Goal: Task Accomplishment & Management: Complete application form

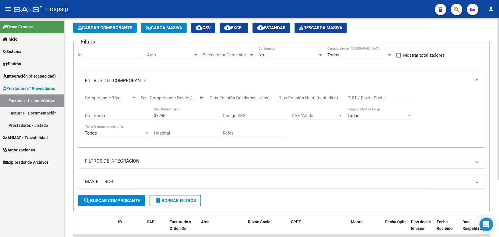
scroll to position [25, 0]
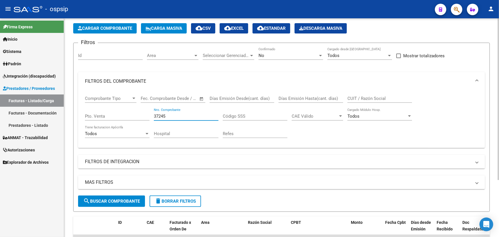
click at [159, 115] on input "37245" at bounding box center [186, 116] width 65 height 5
click at [371, 96] on input "CUIT / Razón Social" at bounding box center [379, 98] width 65 height 5
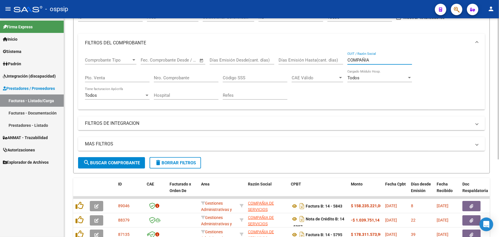
scroll to position [120, 0]
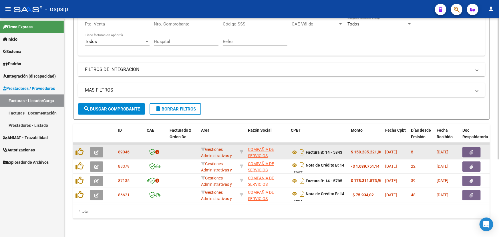
type input "COMPAÑIA"
click at [257, 148] on app-link-go-to "COMPAÑIA DE SERVICIOS FARMACEUTICOS SA" at bounding box center [267, 155] width 38 height 19
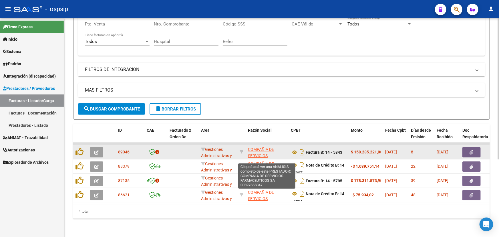
click at [265, 152] on span "COMPAÑIA DE SERVICIOS FARMACEUTICOS SA" at bounding box center [266, 156] width 37 height 18
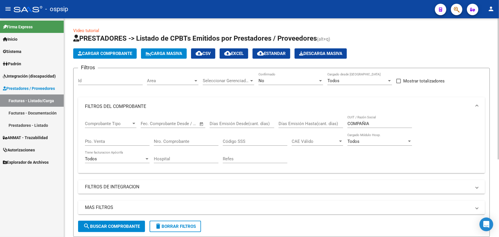
scroll to position [0, 0]
click at [358, 121] on input "COMPAÑIA" at bounding box center [379, 123] width 65 height 5
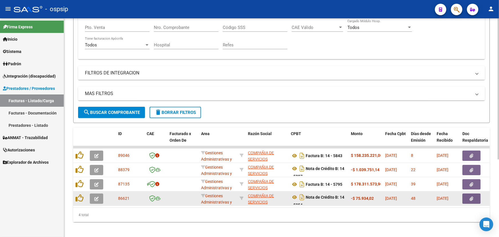
scroll to position [120, 0]
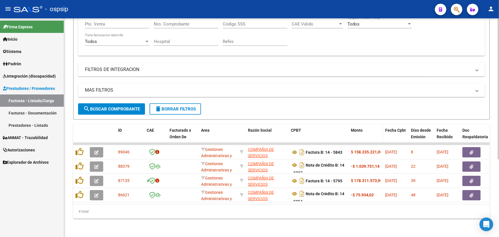
click at [349, 128] on datatable-header-cell "Monto" at bounding box center [366, 136] width 34 height 25
drag, startPoint x: 347, startPoint y: 128, endPoint x: 376, endPoint y: 132, distance: 29.4
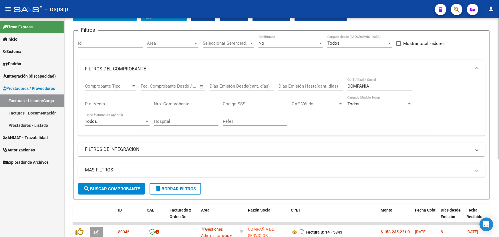
scroll to position [16, 0]
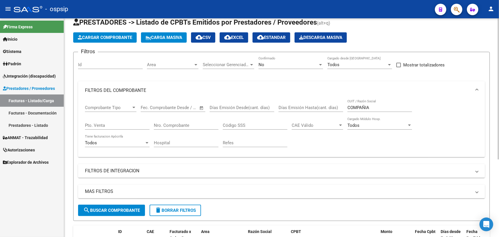
click at [364, 106] on input "COMPAÑIA" at bounding box center [379, 107] width 65 height 5
click at [183, 124] on input "Nro. Comprobante" at bounding box center [186, 125] width 65 height 5
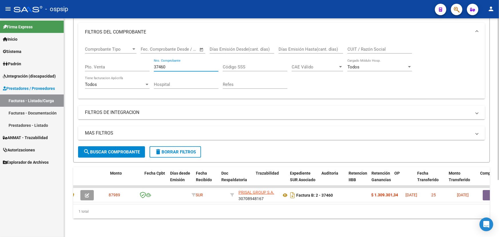
scroll to position [0, 0]
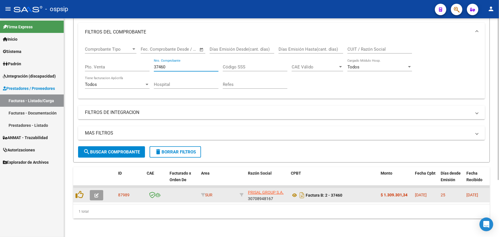
type input "37460"
click at [97, 193] on icon "button" at bounding box center [96, 195] width 4 height 4
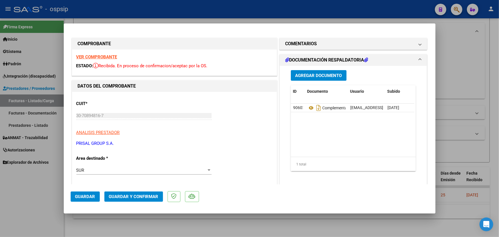
type input "$ 0,00"
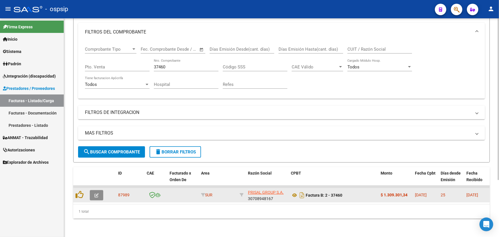
click at [94, 192] on button "button" at bounding box center [96, 195] width 13 height 10
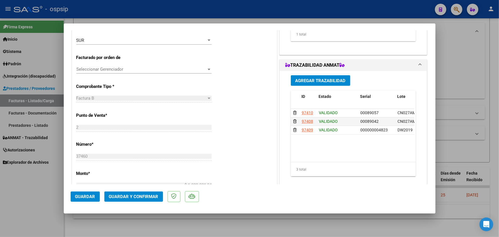
click at [357, 146] on datatable-body "97410 VALIDADO 00089057 CN027AM FRANCISCO JAVIER VAZQUEZ TENALCET CIENTÍFICA NE…" at bounding box center [353, 135] width 124 height 53
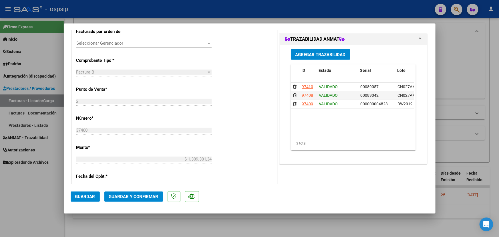
scroll to position [130, 0]
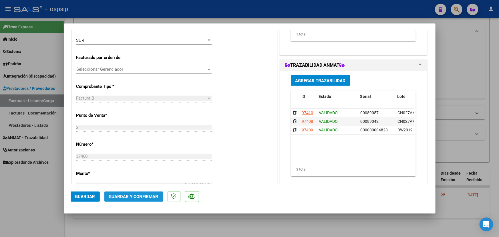
click at [129, 195] on span "Guardar y Confirmar" at bounding box center [133, 196] width 49 height 5
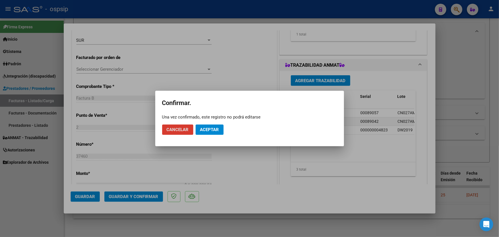
click at [209, 130] on span "Aceptar" at bounding box center [209, 129] width 19 height 5
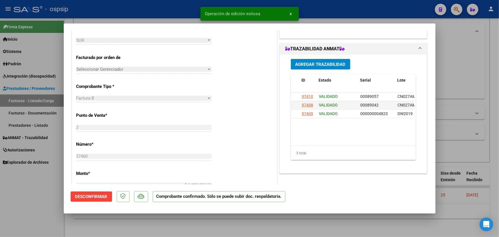
type input "$ 0,00"
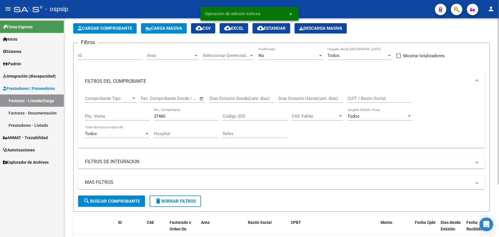
scroll to position [0, 0]
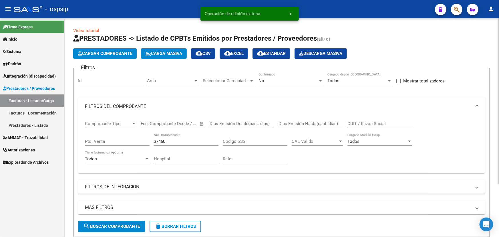
click at [307, 74] on div "No Confirmado" at bounding box center [291, 79] width 65 height 12
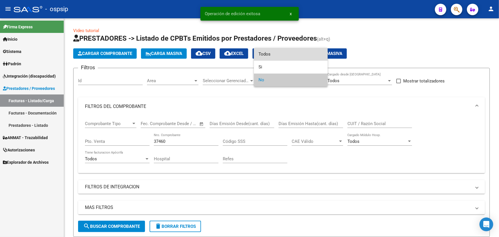
click at [297, 54] on span "Todos" at bounding box center [291, 54] width 65 height 13
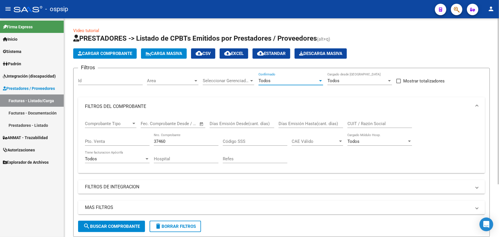
click at [129, 224] on span "search Buscar Comprobante" at bounding box center [111, 226] width 57 height 5
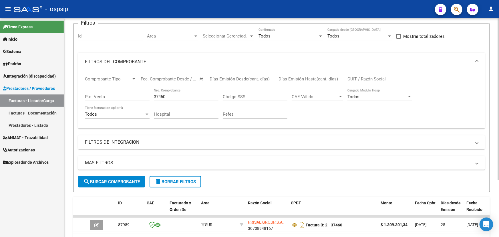
scroll to position [77, 0]
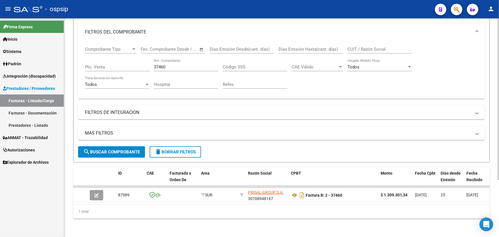
click at [160, 64] on input "37460" at bounding box center [186, 66] width 65 height 5
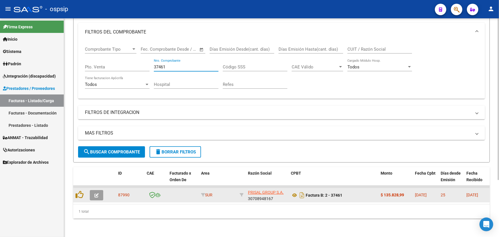
type input "37461"
click at [97, 193] on icon "button" at bounding box center [96, 195] width 4 height 4
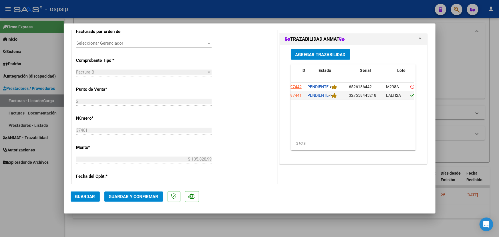
scroll to position [0, 0]
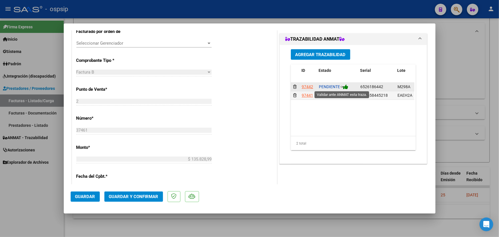
click at [346, 85] on icon at bounding box center [345, 86] width 5 height 5
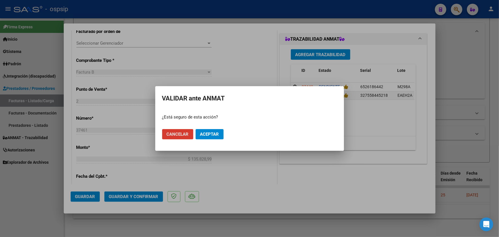
drag, startPoint x: 212, startPoint y: 136, endPoint x: 220, endPoint y: 134, distance: 7.5
click at [212, 136] on span "Aceptar" at bounding box center [209, 134] width 19 height 5
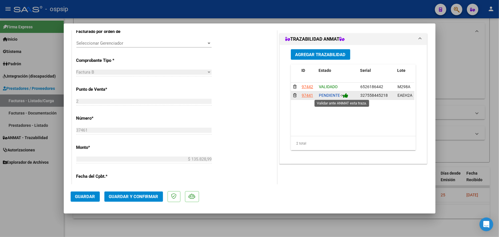
click at [346, 95] on icon at bounding box center [345, 95] width 5 height 5
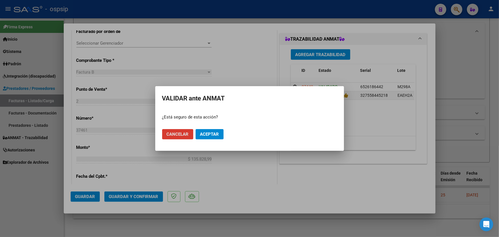
click at [214, 136] on span "Aceptar" at bounding box center [209, 134] width 19 height 5
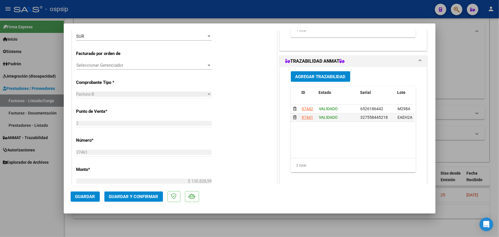
scroll to position [104, 0]
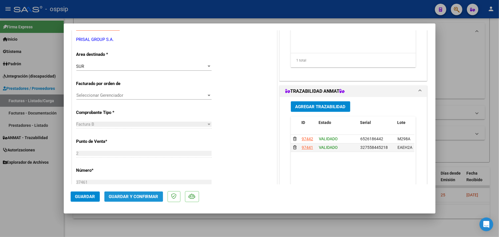
click at [128, 196] on span "Guardar y Confirmar" at bounding box center [133, 196] width 49 height 5
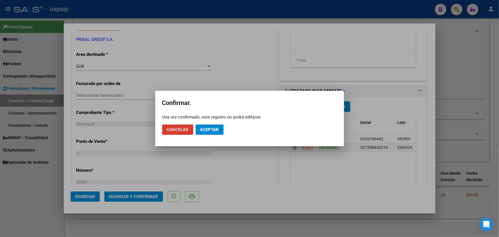
click at [213, 126] on button "Aceptar" at bounding box center [210, 129] width 28 height 10
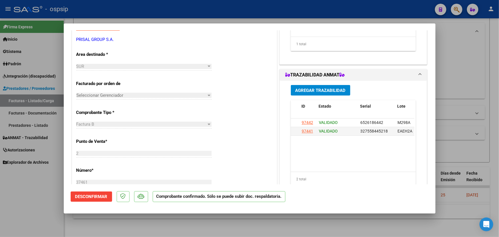
type input "$ 0,00"
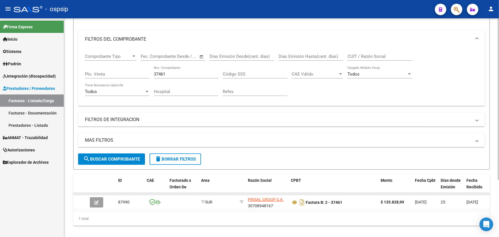
scroll to position [51, 0]
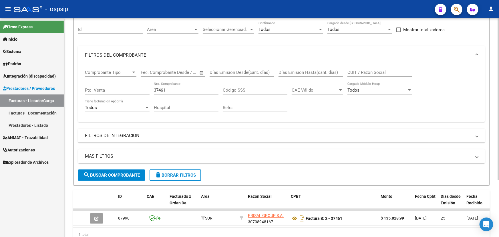
click at [159, 88] on input "37461" at bounding box center [186, 90] width 65 height 5
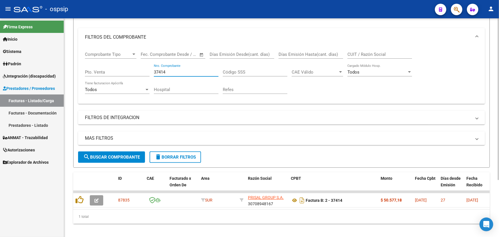
scroll to position [77, 0]
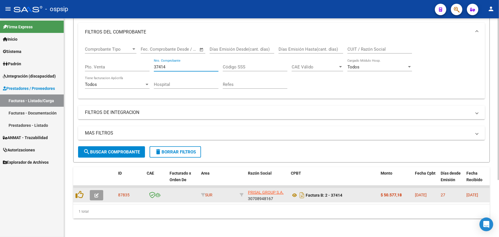
type input "37414"
click at [98, 193] on icon "button" at bounding box center [96, 195] width 4 height 4
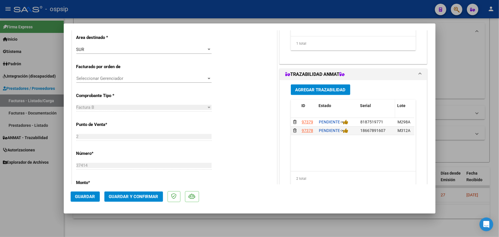
scroll to position [130, 0]
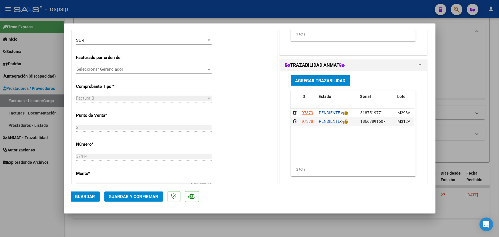
drag, startPoint x: 316, startPoint y: 156, endPoint x: 330, endPoint y: 158, distance: 14.4
click at [330, 158] on datatable-body "97379 PENDIENTE -> 8187519771 M298A Mjori04041998 DOLUFEVIR 50 FARMACIA DEL AGU…" at bounding box center [353, 135] width 124 height 53
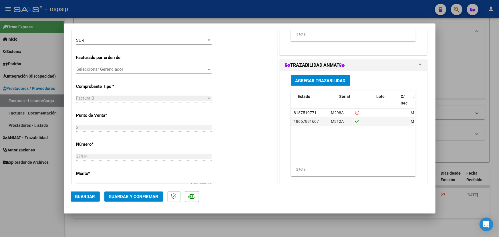
scroll to position [0, 21]
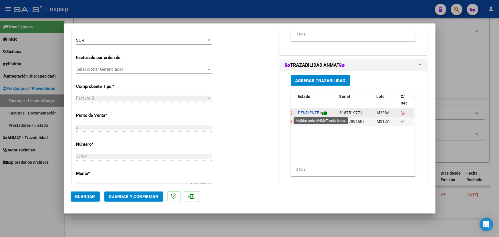
click at [324, 113] on icon at bounding box center [324, 112] width 5 height 5
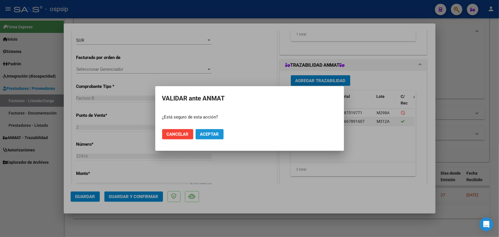
click at [203, 130] on button "Aceptar" at bounding box center [210, 134] width 28 height 10
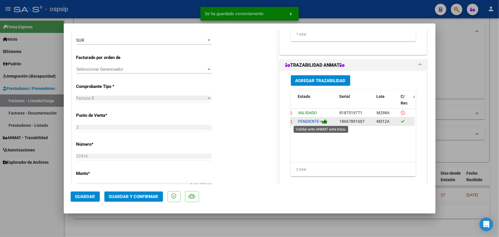
click at [326, 122] on icon at bounding box center [324, 121] width 5 height 5
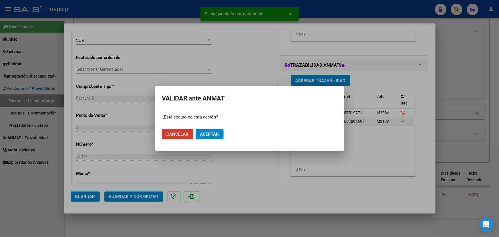
click at [226, 134] on mat-dialog-actions "Cancelar Aceptar" at bounding box center [249, 133] width 175 height 19
click at [217, 134] on span "Aceptar" at bounding box center [209, 134] width 19 height 5
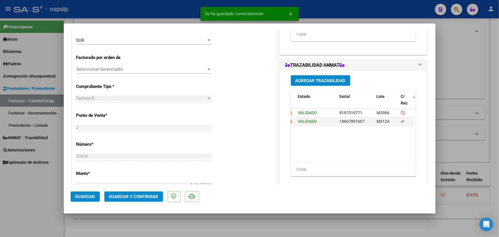
click at [122, 197] on span "Guardar y Confirmar" at bounding box center [133, 196] width 49 height 5
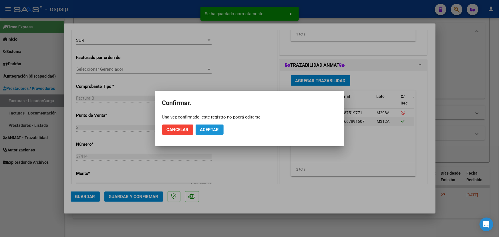
click at [212, 128] on span "Aceptar" at bounding box center [209, 129] width 19 height 5
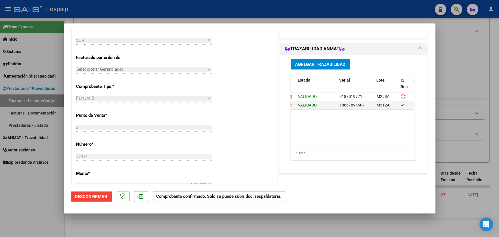
type input "$ 0,00"
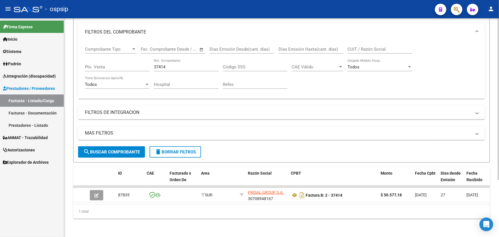
click at [160, 60] on div "37414 Nro. Comprobante" at bounding box center [186, 65] width 65 height 12
click at [160, 64] on input "37414" at bounding box center [186, 66] width 65 height 5
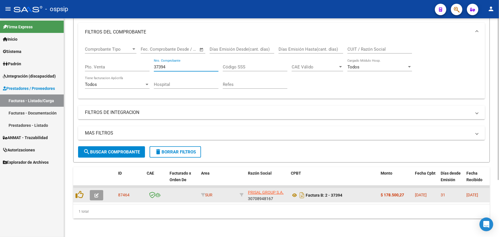
type input "37394"
click at [94, 190] on button "button" at bounding box center [96, 195] width 13 height 10
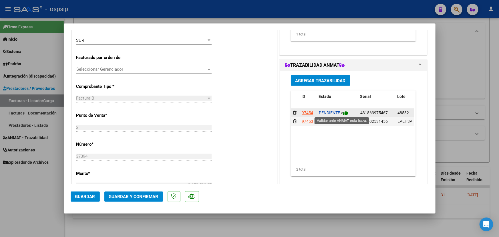
click at [347, 113] on icon at bounding box center [345, 112] width 5 height 5
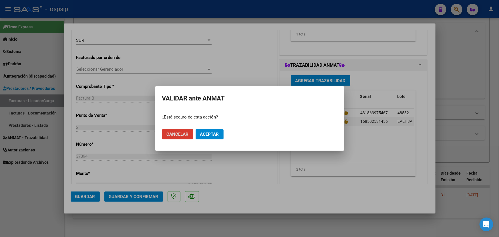
click at [213, 131] on button "Aceptar" at bounding box center [210, 134] width 28 height 10
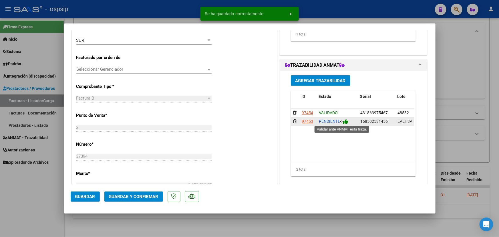
click at [347, 121] on icon at bounding box center [345, 121] width 5 height 5
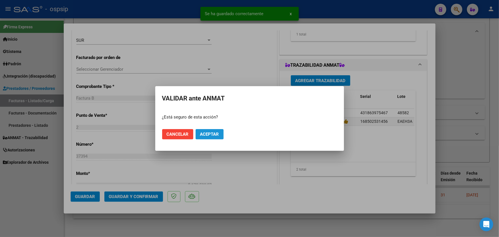
click at [217, 133] on span "Aceptar" at bounding box center [209, 134] width 19 height 5
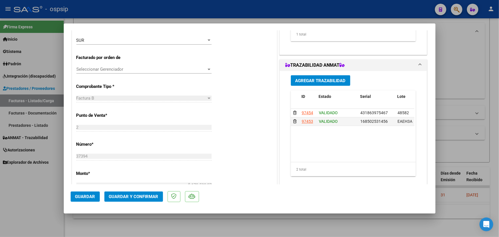
click at [134, 194] on span "Guardar y Confirmar" at bounding box center [133, 196] width 49 height 5
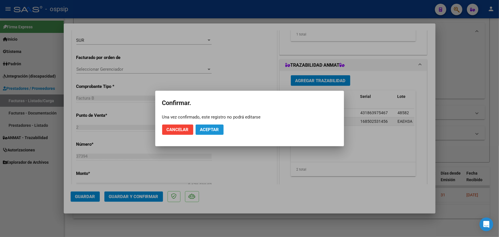
click at [213, 127] on span "Aceptar" at bounding box center [209, 129] width 19 height 5
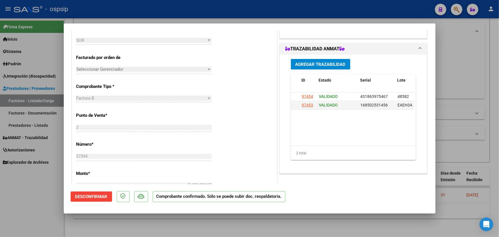
type input "$ 0,00"
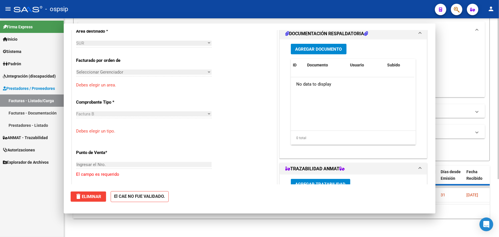
scroll to position [133, 0]
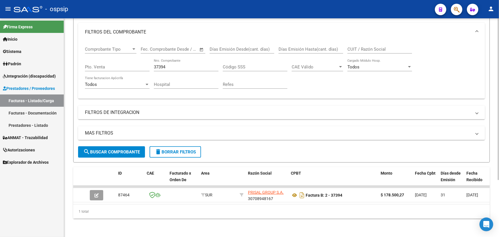
click at [163, 64] on input "37394" at bounding box center [186, 66] width 65 height 5
type input "37419"
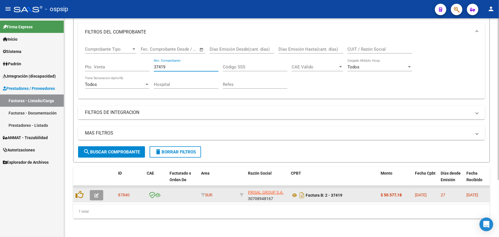
click at [96, 192] on span "button" at bounding box center [96, 194] width 4 height 5
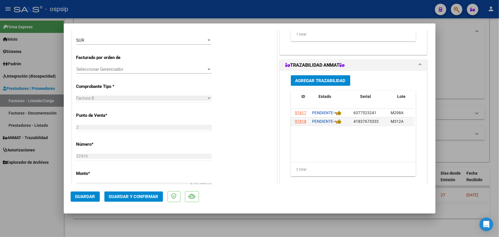
scroll to position [0, 0]
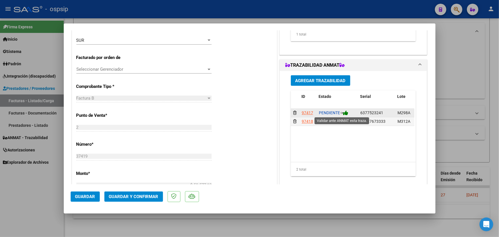
click at [347, 111] on icon at bounding box center [345, 112] width 5 height 5
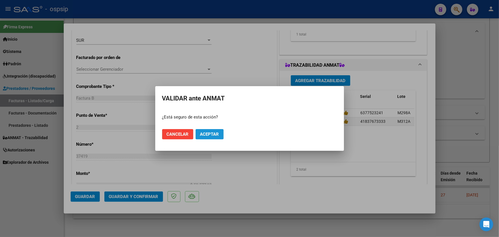
click at [220, 134] on button "Aceptar" at bounding box center [210, 134] width 28 height 10
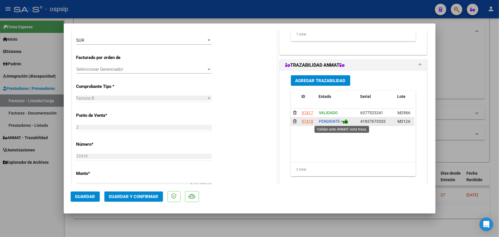
click at [346, 123] on icon at bounding box center [345, 121] width 5 height 5
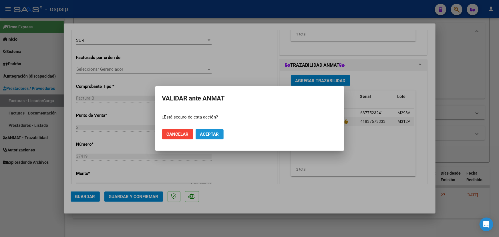
drag, startPoint x: 205, startPoint y: 137, endPoint x: 272, endPoint y: 136, distance: 66.3
click at [206, 137] on button "Aceptar" at bounding box center [210, 134] width 28 height 10
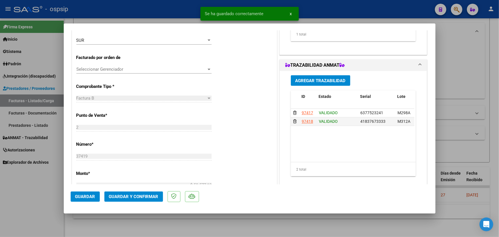
click at [126, 196] on span "Guardar y Confirmar" at bounding box center [133, 196] width 49 height 5
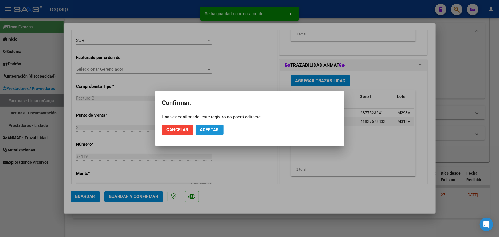
click at [211, 132] on button "Aceptar" at bounding box center [210, 129] width 28 height 10
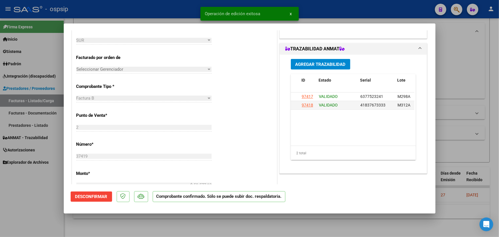
type input "$ 0,00"
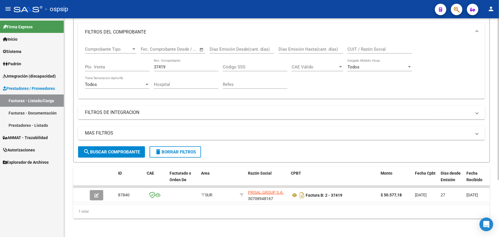
click at [161, 64] on input "37419" at bounding box center [186, 66] width 65 height 5
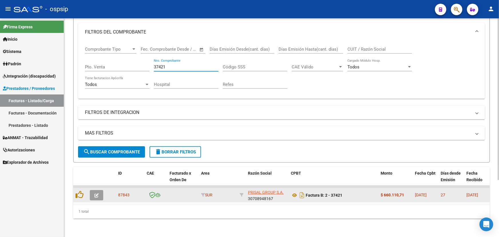
type input "37421"
click at [97, 193] on icon "button" at bounding box center [96, 195] width 4 height 4
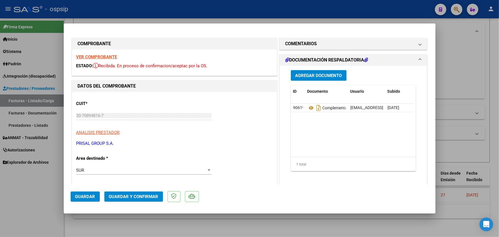
type input "$ 0,00"
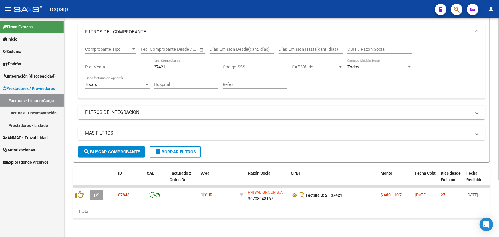
click at [155, 64] on input "37421" at bounding box center [186, 66] width 65 height 5
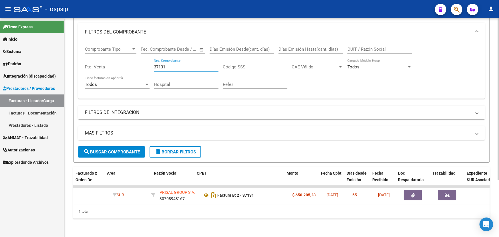
scroll to position [0, 133]
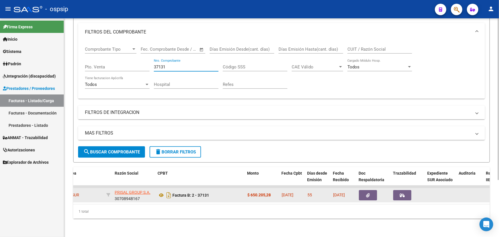
type input "37131"
click at [369, 193] on icon "button" at bounding box center [368, 195] width 4 height 4
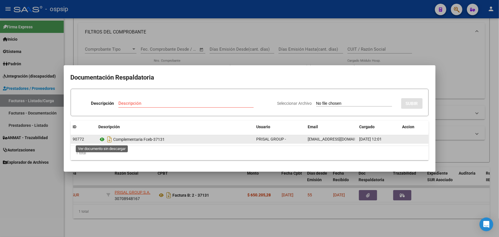
click at [102, 140] on icon at bounding box center [102, 139] width 7 height 7
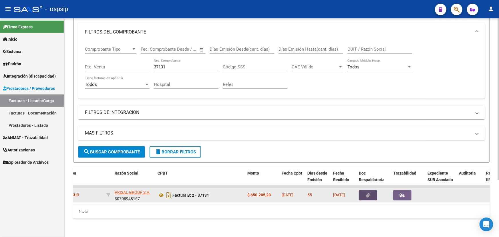
click at [367, 194] on button "button" at bounding box center [368, 195] width 18 height 10
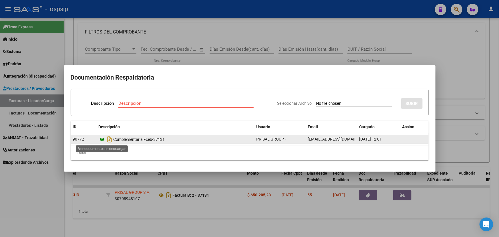
click at [101, 139] on icon at bounding box center [102, 139] width 7 height 7
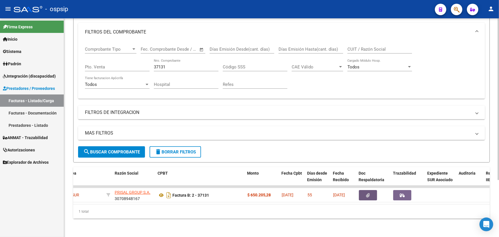
click at [165, 64] on input "37131" at bounding box center [186, 66] width 65 height 5
click at [162, 64] on input "37131" at bounding box center [186, 66] width 65 height 5
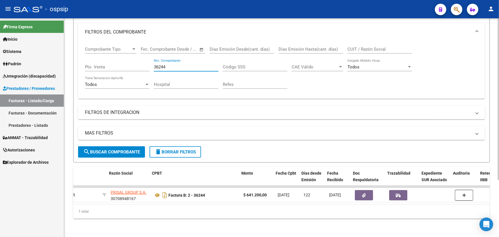
scroll to position [0, 139]
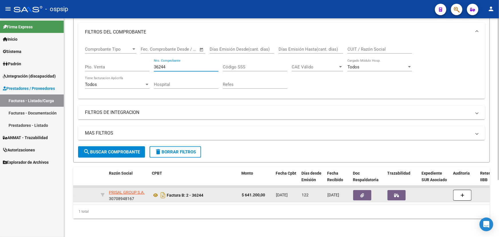
click at [371, 190] on button "button" at bounding box center [362, 195] width 18 height 10
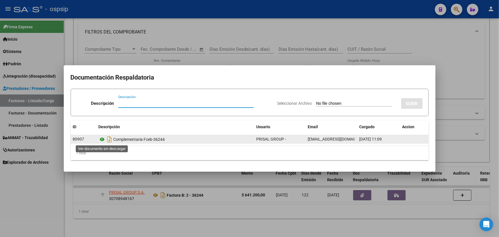
click at [103, 140] on icon at bounding box center [102, 139] width 7 height 7
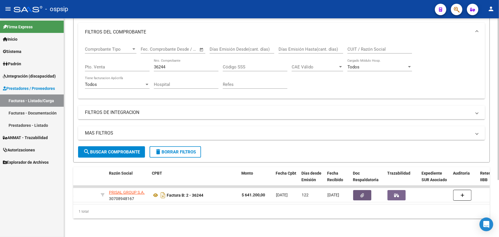
click at [157, 65] on input "36244" at bounding box center [186, 66] width 65 height 5
drag, startPoint x: 157, startPoint y: 65, endPoint x: 250, endPoint y: 62, distance: 93.0
click at [157, 65] on input "36244" at bounding box center [186, 66] width 65 height 5
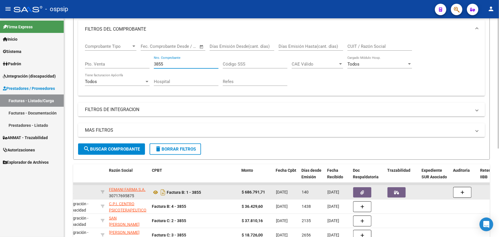
click at [363, 190] on icon "button" at bounding box center [363, 192] width 4 height 4
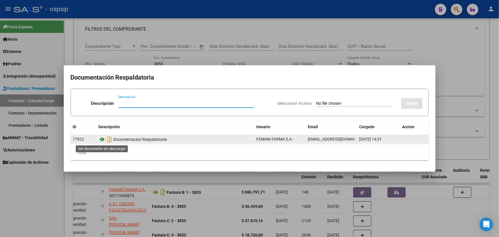
click at [102, 138] on icon at bounding box center [102, 139] width 7 height 7
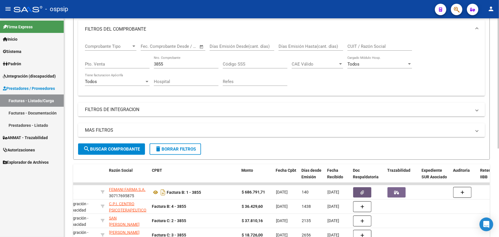
click at [158, 64] on input "3855" at bounding box center [186, 63] width 65 height 5
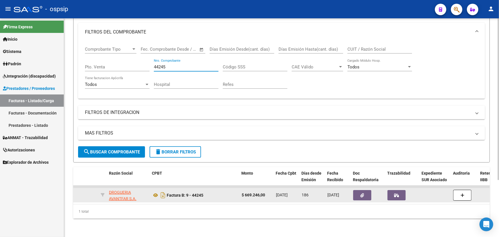
click at [364, 191] on button "button" at bounding box center [362, 195] width 18 height 10
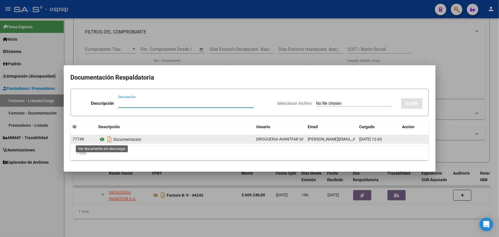
click at [102, 142] on icon at bounding box center [102, 139] width 7 height 7
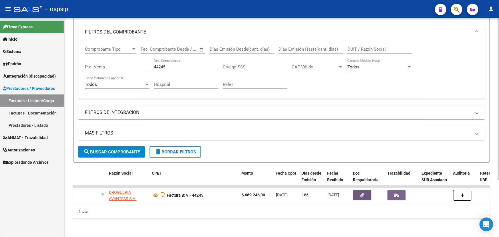
click at [161, 64] on input "44245" at bounding box center [186, 66] width 65 height 5
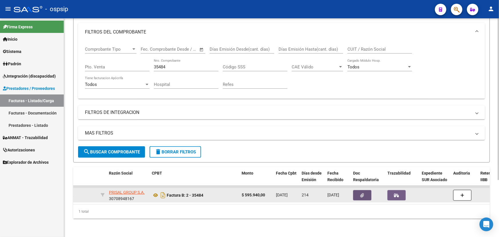
click at [361, 193] on icon "button" at bounding box center [363, 195] width 4 height 4
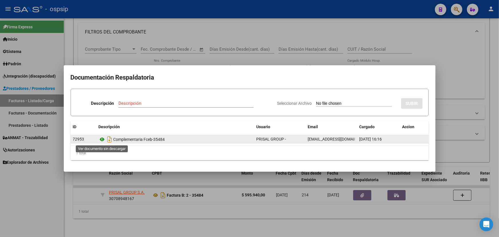
click at [102, 138] on icon at bounding box center [102, 139] width 7 height 7
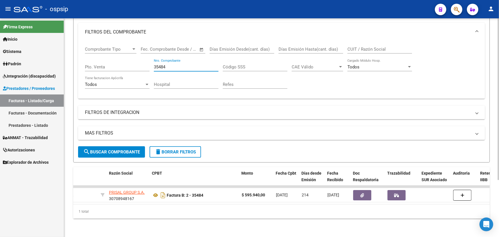
click at [160, 65] on input "35484" at bounding box center [186, 66] width 65 height 5
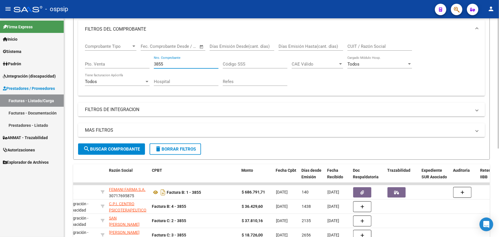
click at [157, 61] on input "3855" at bounding box center [186, 63] width 65 height 5
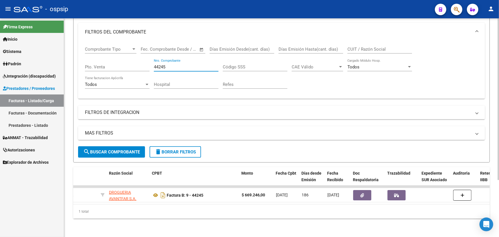
type input "44245"
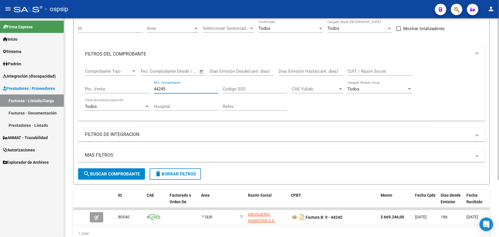
scroll to position [0, 0]
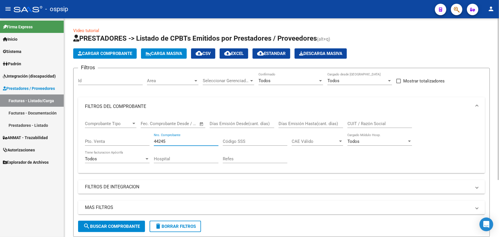
click at [162, 142] on input "44245" at bounding box center [186, 141] width 65 height 5
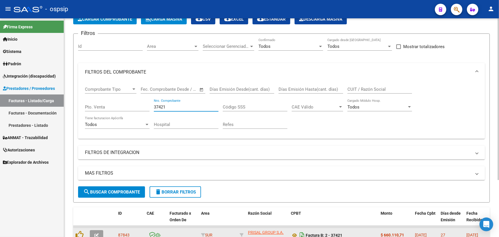
scroll to position [77, 0]
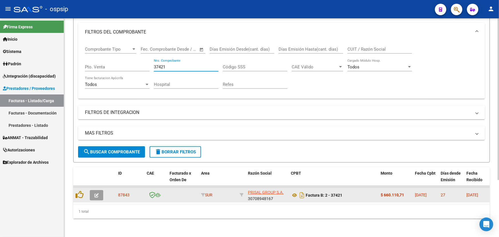
type input "37421"
click at [98, 193] on icon "button" at bounding box center [96, 195] width 4 height 4
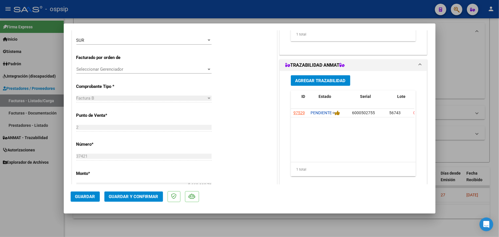
scroll to position [0, 0]
click at [346, 112] on icon at bounding box center [345, 112] width 5 height 5
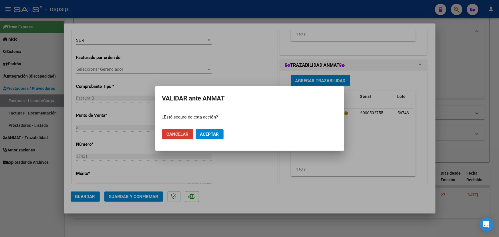
click at [209, 133] on span "Aceptar" at bounding box center [209, 134] width 19 height 5
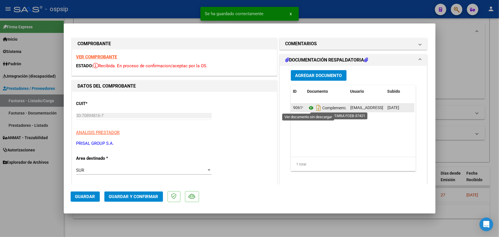
click at [307, 108] on icon at bounding box center [310, 107] width 7 height 7
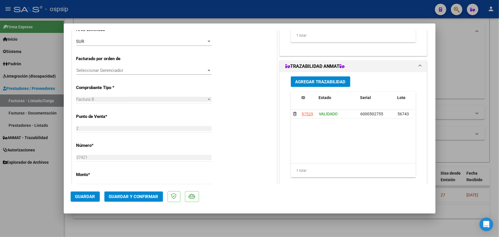
scroll to position [130, 0]
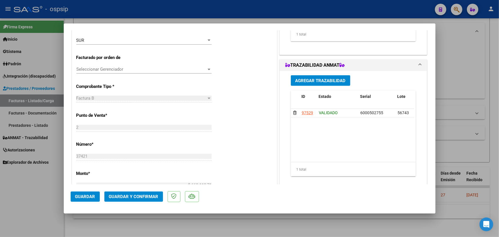
click at [131, 196] on span "Guardar y Confirmar" at bounding box center [133, 196] width 49 height 5
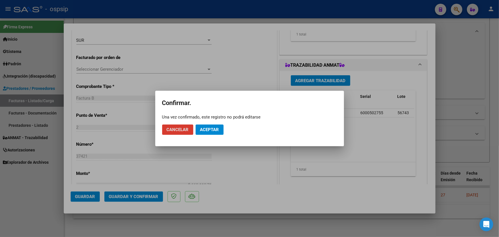
click at [209, 130] on span "Aceptar" at bounding box center [209, 129] width 19 height 5
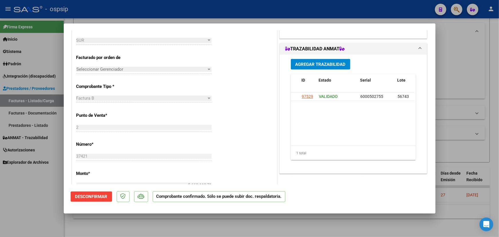
type input "$ 0,00"
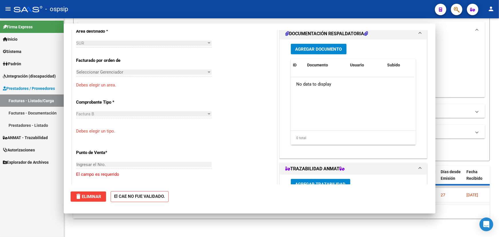
scroll to position [133, 0]
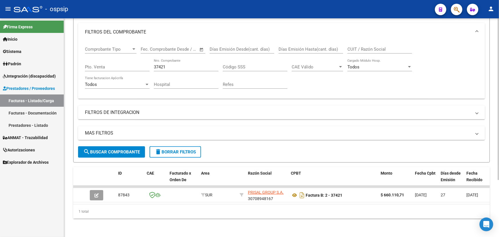
click at [155, 64] on input "37421" at bounding box center [186, 66] width 65 height 5
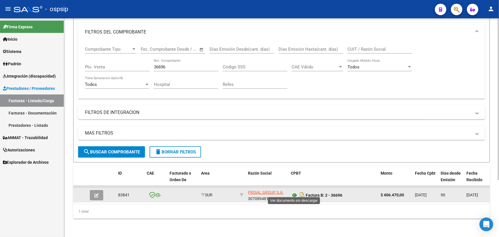
click at [294, 192] on icon at bounding box center [294, 195] width 7 height 7
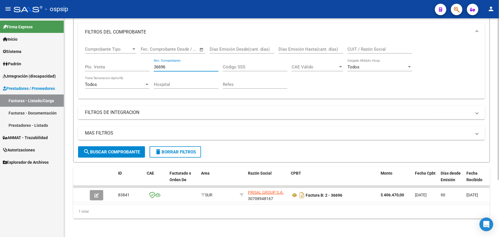
click at [164, 64] on input "36696" at bounding box center [186, 66] width 65 height 5
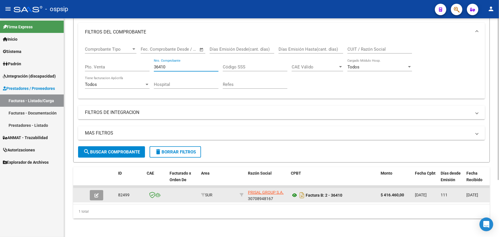
click at [293, 192] on icon at bounding box center [294, 195] width 7 height 7
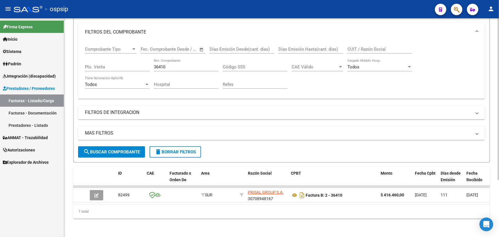
click at [158, 65] on input "36410" at bounding box center [186, 66] width 65 height 5
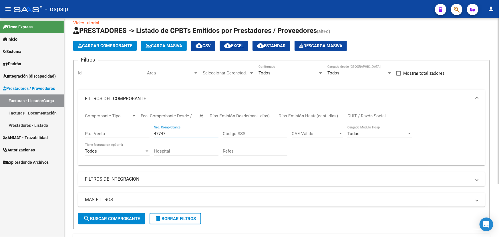
scroll to position [0, 0]
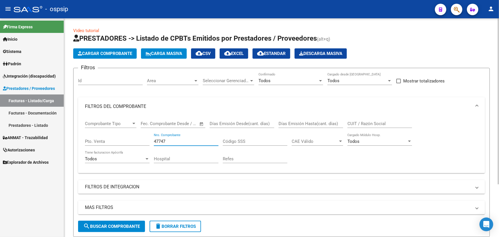
click at [288, 79] on div "Todos" at bounding box center [288, 80] width 59 height 5
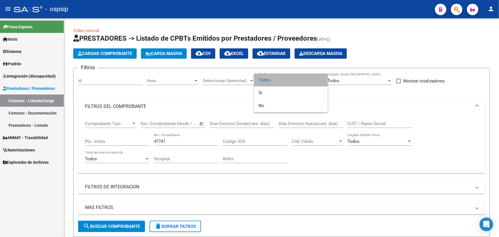
click at [288, 79] on span "Todos" at bounding box center [291, 79] width 65 height 13
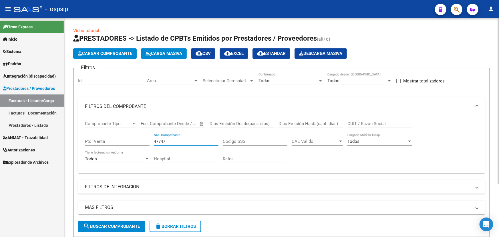
click at [162, 139] on input "47747" at bounding box center [186, 141] width 65 height 5
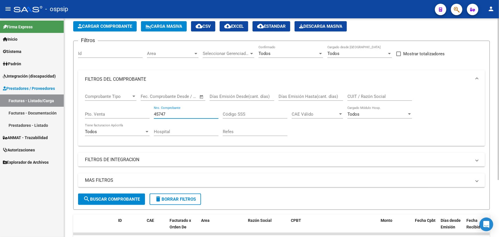
scroll to position [77, 0]
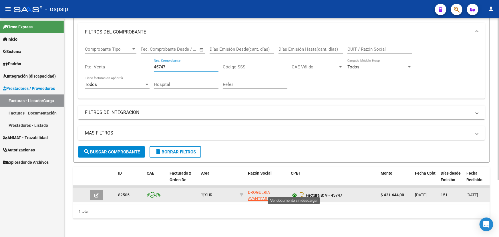
click at [295, 192] on icon at bounding box center [294, 195] width 7 height 7
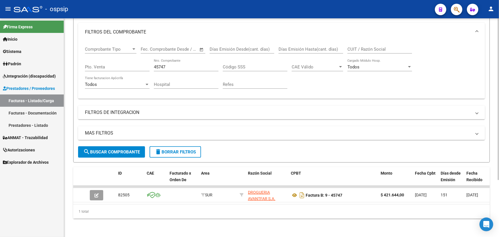
click at [163, 64] on input "45747" at bounding box center [186, 66] width 65 height 5
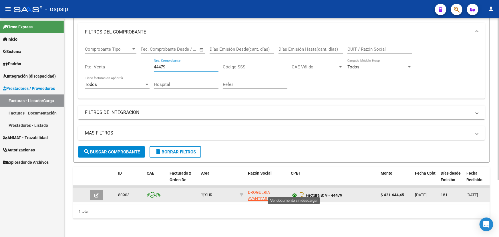
click at [295, 192] on icon at bounding box center [294, 195] width 7 height 7
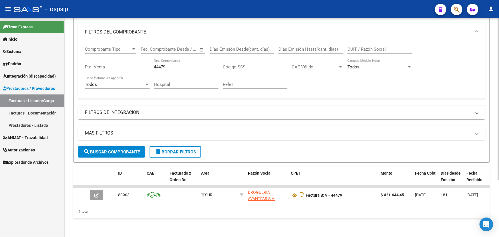
click at [163, 64] on input "44479" at bounding box center [186, 66] width 65 height 5
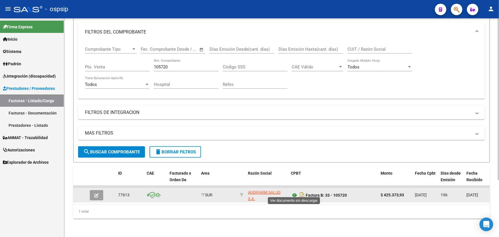
click at [292, 192] on icon at bounding box center [294, 195] width 7 height 7
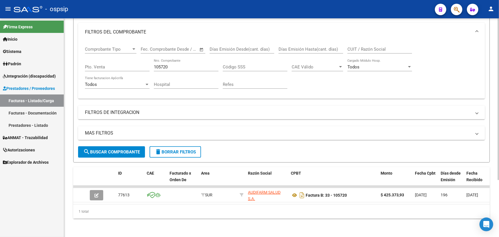
click at [163, 64] on input "105720" at bounding box center [186, 66] width 65 height 5
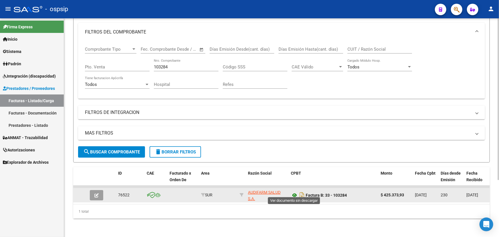
click at [295, 192] on icon at bounding box center [294, 195] width 7 height 7
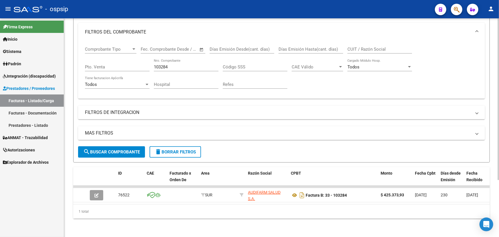
click at [160, 60] on div "103284 Nro. Comprobante" at bounding box center [186, 65] width 65 height 12
click at [159, 64] on input "103284" at bounding box center [186, 66] width 65 height 5
drag, startPoint x: 159, startPoint y: 62, endPoint x: 369, endPoint y: 71, distance: 210.7
click at [160, 64] on input "103284" at bounding box center [186, 66] width 65 height 5
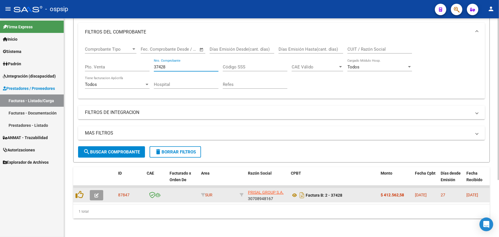
type input "37428"
click at [98, 193] on icon "button" at bounding box center [96, 195] width 4 height 4
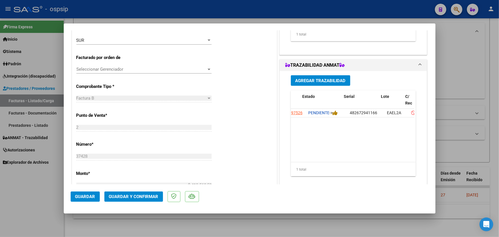
scroll to position [0, 6]
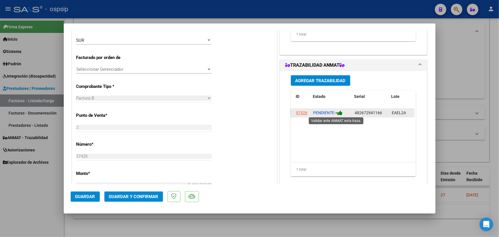
click at [340, 112] on icon at bounding box center [339, 112] width 5 height 5
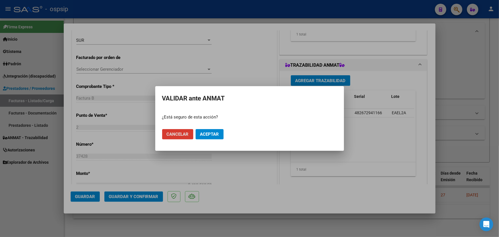
click at [214, 129] on button "Aceptar" at bounding box center [210, 134] width 28 height 10
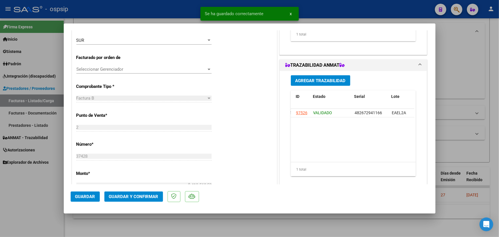
click at [133, 194] on span "Guardar y Confirmar" at bounding box center [133, 196] width 49 height 5
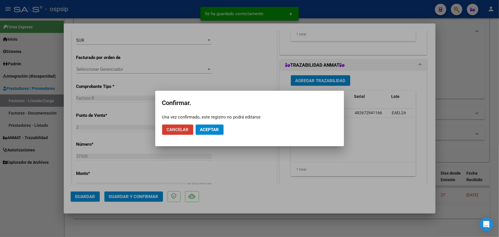
click at [204, 125] on button "Aceptar" at bounding box center [210, 129] width 28 height 10
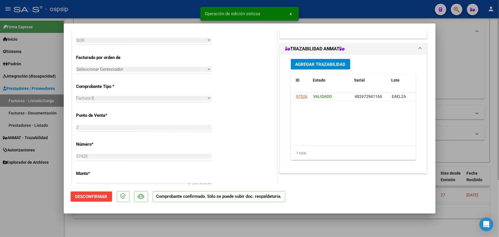
type input "$ 0,00"
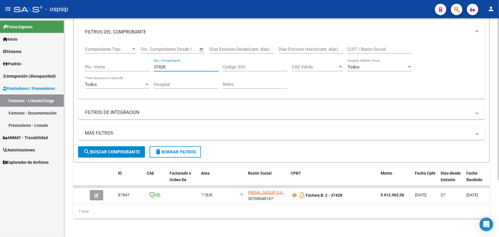
click at [159, 64] on input "37428" at bounding box center [186, 66] width 65 height 5
type input "37454"
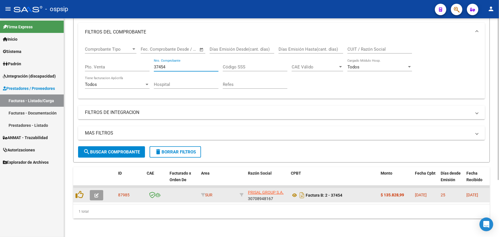
click at [95, 193] on icon "button" at bounding box center [96, 195] width 4 height 4
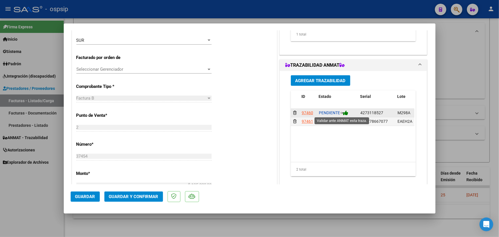
click at [345, 112] on icon at bounding box center [345, 112] width 5 height 5
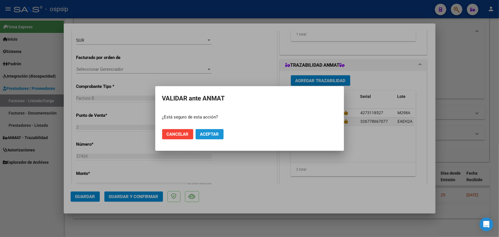
click at [216, 133] on span "Aceptar" at bounding box center [209, 134] width 19 height 5
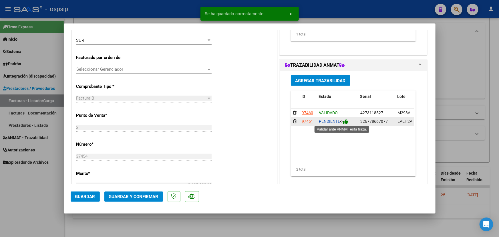
click at [346, 123] on icon at bounding box center [345, 121] width 5 height 5
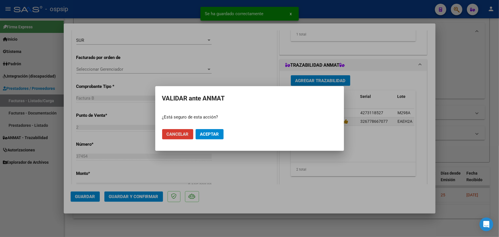
click at [217, 135] on span "Aceptar" at bounding box center [209, 134] width 19 height 5
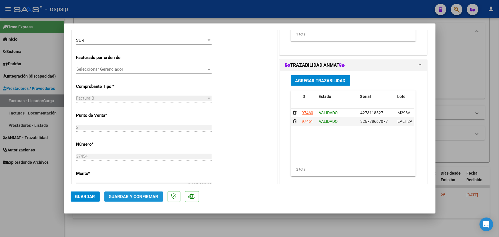
click at [131, 200] on button "Guardar y Confirmar" at bounding box center [133, 196] width 59 height 10
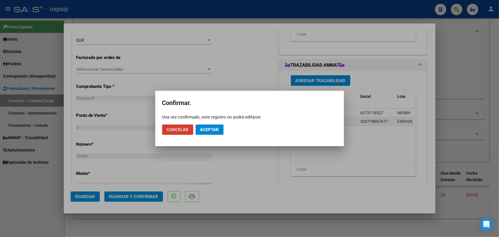
click at [212, 129] on span "Aceptar" at bounding box center [209, 129] width 19 height 5
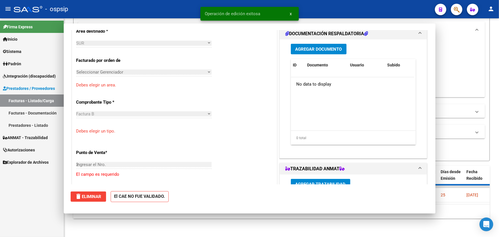
type input "$ 0,00"
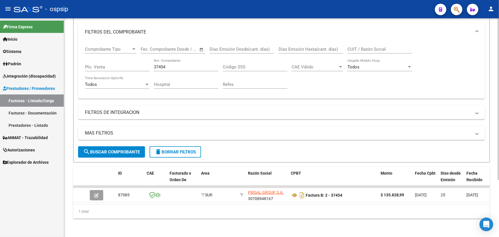
click at [156, 64] on input "37454" at bounding box center [186, 66] width 65 height 5
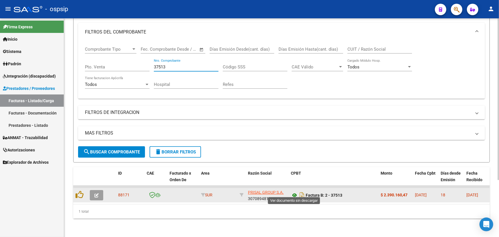
type input "37513"
click at [293, 192] on icon at bounding box center [294, 195] width 7 height 7
click at [95, 193] on icon "button" at bounding box center [96, 195] width 4 height 4
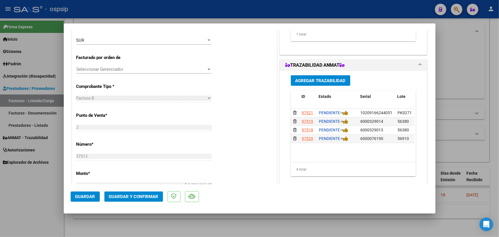
type input "$ 0,00"
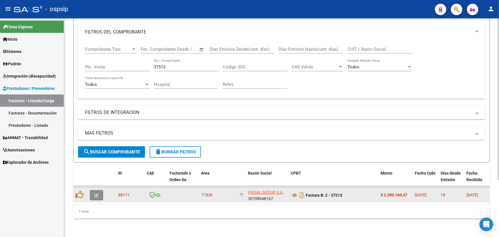
click at [99, 191] on button "button" at bounding box center [96, 195] width 13 height 10
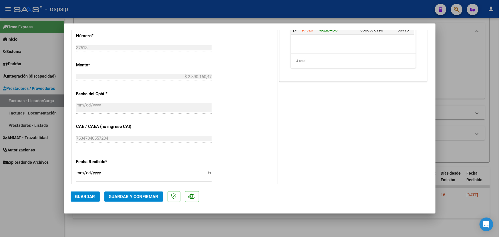
scroll to position [286, 0]
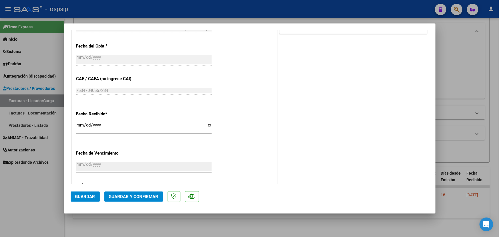
click at [142, 196] on span "Guardar y Confirmar" at bounding box center [133, 196] width 49 height 5
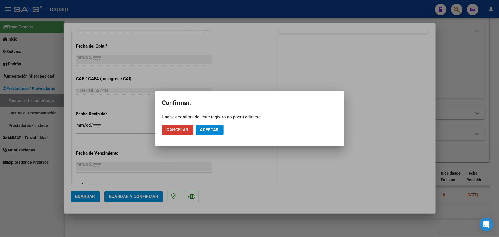
click at [214, 128] on span "Aceptar" at bounding box center [209, 129] width 19 height 5
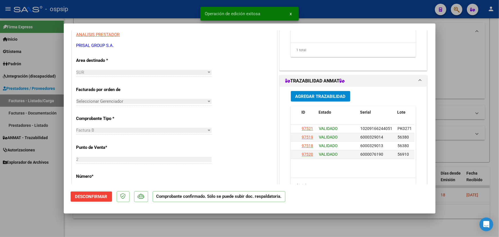
scroll to position [0, 0]
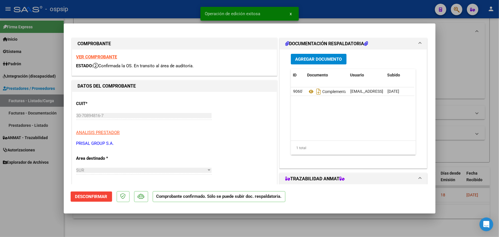
type input "$ 0,00"
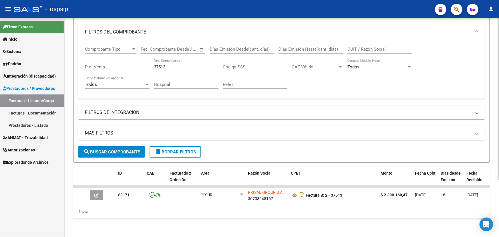
click at [162, 64] on input "37513" at bounding box center [186, 66] width 65 height 5
drag, startPoint x: 162, startPoint y: 62, endPoint x: 250, endPoint y: 61, distance: 88.4
click at [162, 64] on input "37513" at bounding box center [186, 66] width 65 height 5
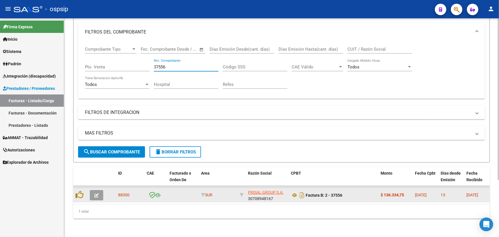
type input "37556"
click at [97, 193] on icon "button" at bounding box center [96, 195] width 4 height 4
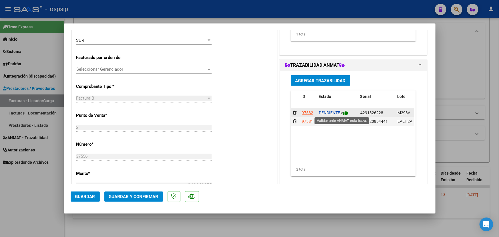
click at [346, 111] on icon at bounding box center [345, 112] width 5 height 5
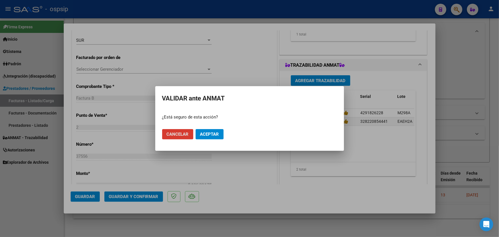
click at [217, 132] on span "Aceptar" at bounding box center [209, 134] width 19 height 5
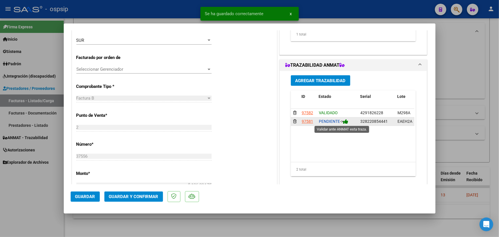
click at [347, 122] on icon at bounding box center [345, 121] width 5 height 5
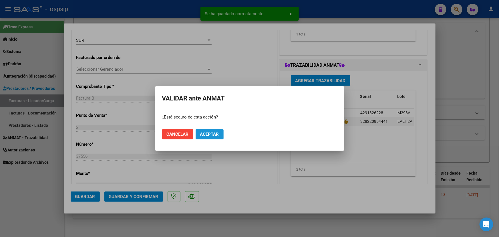
click at [216, 134] on span "Aceptar" at bounding box center [209, 134] width 19 height 5
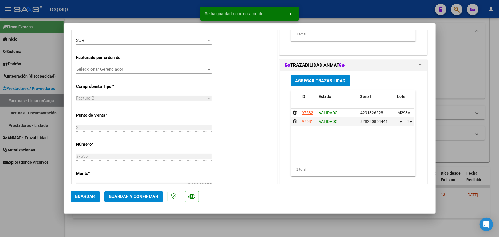
click at [126, 195] on span "Guardar y Confirmar" at bounding box center [133, 196] width 49 height 5
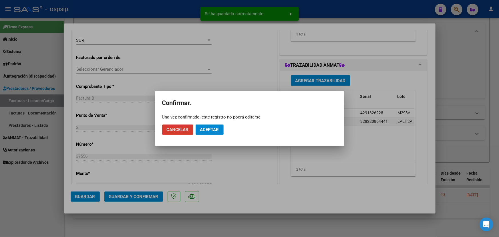
click at [210, 127] on span "Aceptar" at bounding box center [209, 129] width 19 height 5
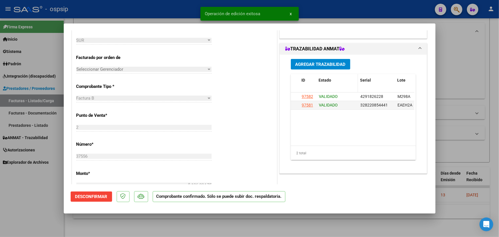
type input "$ 0,00"
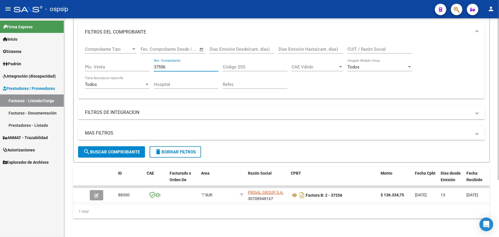
click at [159, 64] on input "37556" at bounding box center [186, 66] width 65 height 5
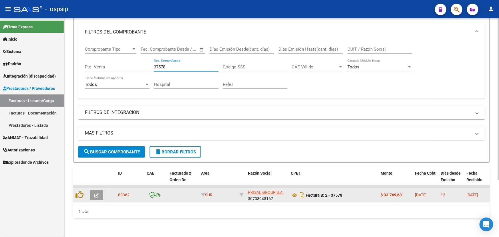
type input "37578"
click at [98, 193] on icon "button" at bounding box center [96, 195] width 4 height 4
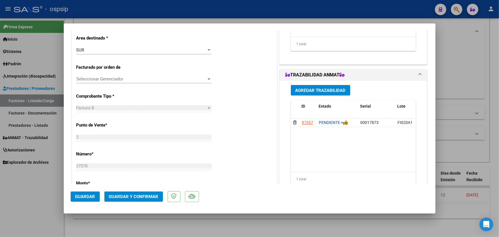
scroll to position [130, 0]
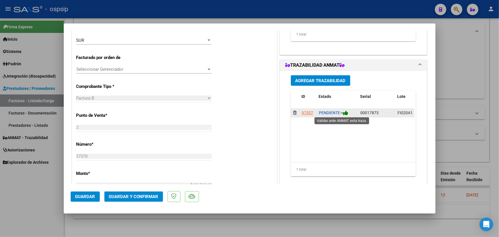
click at [346, 111] on icon at bounding box center [345, 112] width 5 height 5
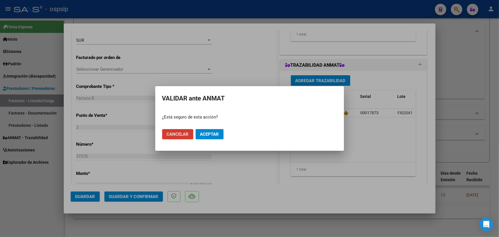
click at [178, 133] on span "Cancelar" at bounding box center [178, 134] width 22 height 5
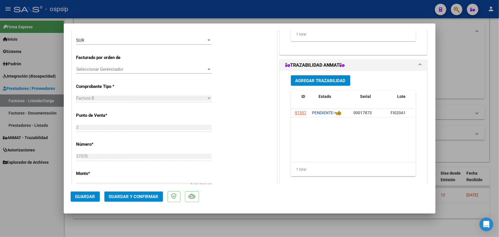
scroll to position [0, 0]
click at [346, 112] on icon at bounding box center [345, 112] width 5 height 5
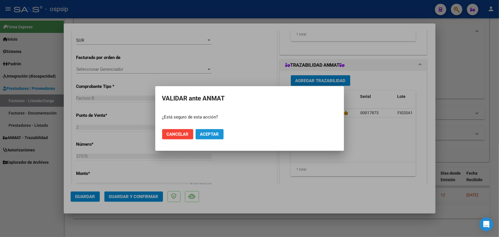
click at [214, 132] on span "Aceptar" at bounding box center [209, 134] width 19 height 5
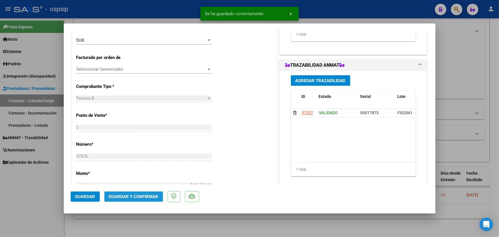
click at [126, 196] on span "Guardar y Confirmar" at bounding box center [133, 196] width 49 height 5
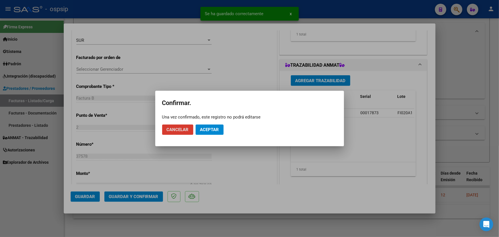
click at [210, 126] on button "Aceptar" at bounding box center [210, 129] width 28 height 10
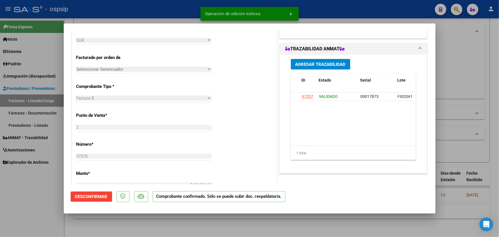
type input "$ 0,00"
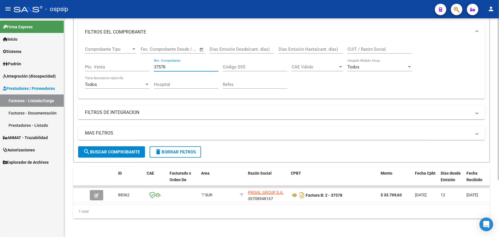
click at [155, 64] on input "37578" at bounding box center [186, 66] width 65 height 5
click at [130, 146] on button "search Buscar Comprobante" at bounding box center [111, 151] width 67 height 11
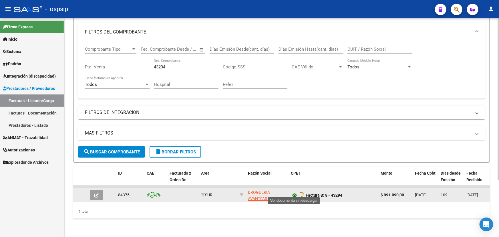
click at [295, 192] on icon at bounding box center [294, 195] width 7 height 7
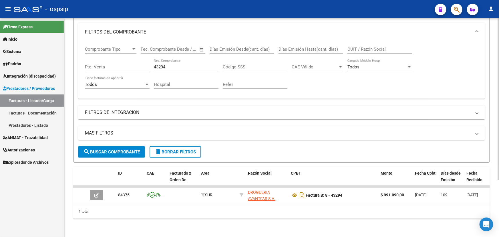
click at [156, 64] on input "43294" at bounding box center [186, 66] width 65 height 5
click at [157, 64] on input "43294" at bounding box center [186, 66] width 65 height 5
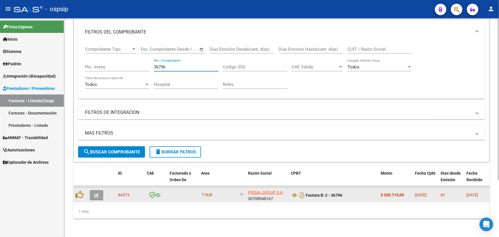
click at [97, 193] on icon "button" at bounding box center [96, 195] width 4 height 4
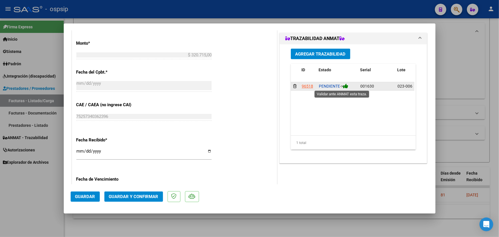
click at [346, 84] on icon at bounding box center [345, 85] width 5 height 5
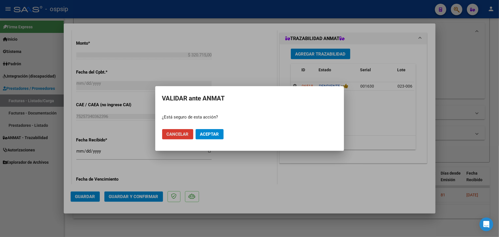
click at [213, 132] on span "Aceptar" at bounding box center [209, 134] width 19 height 5
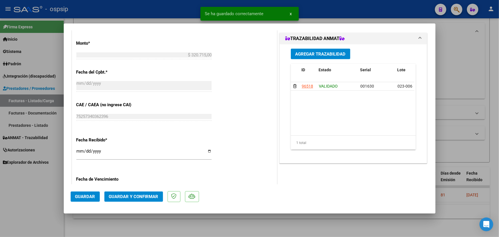
click at [130, 195] on span "Guardar y Confirmar" at bounding box center [133, 196] width 49 height 5
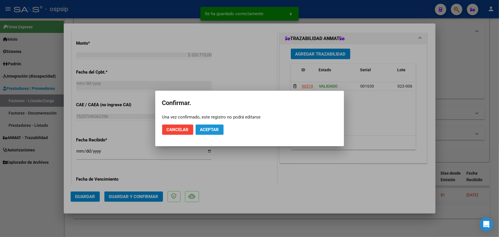
click at [212, 133] on button "Aceptar" at bounding box center [210, 129] width 28 height 10
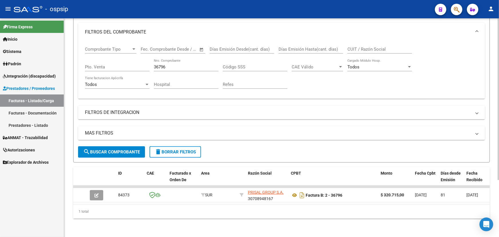
click at [164, 64] on input "36796" at bounding box center [186, 66] width 65 height 5
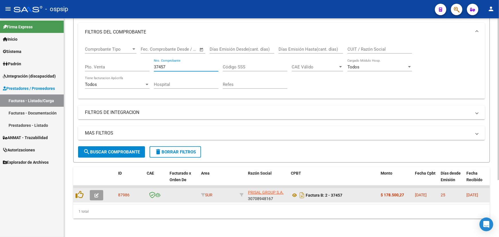
type input "37457"
click at [96, 193] on icon "button" at bounding box center [96, 195] width 4 height 4
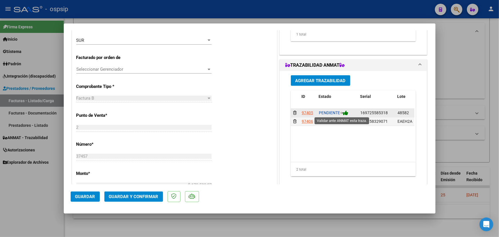
click at [346, 113] on icon at bounding box center [345, 112] width 5 height 5
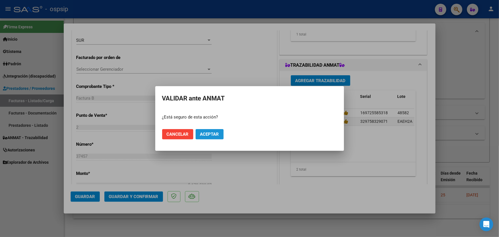
click at [217, 132] on span "Aceptar" at bounding box center [209, 134] width 19 height 5
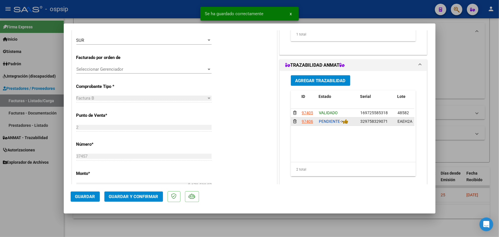
click at [349, 122] on div "PENDIENTE ->" at bounding box center [337, 121] width 37 height 7
click at [346, 121] on icon at bounding box center [345, 121] width 5 height 5
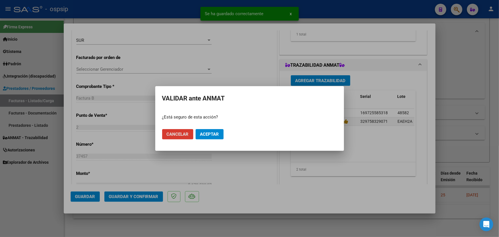
click at [209, 136] on span "Aceptar" at bounding box center [209, 134] width 19 height 5
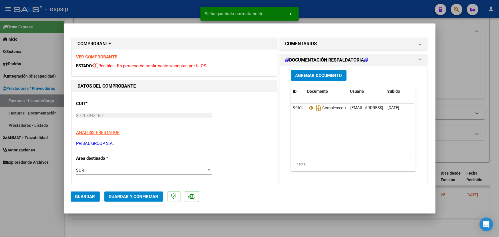
click at [137, 197] on button "Guardar y Confirmar" at bounding box center [133, 196] width 59 height 10
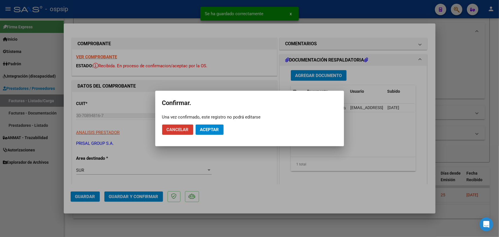
click at [212, 130] on span "Aceptar" at bounding box center [209, 129] width 19 height 5
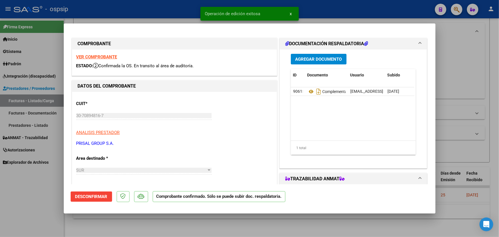
type input "$ 0,00"
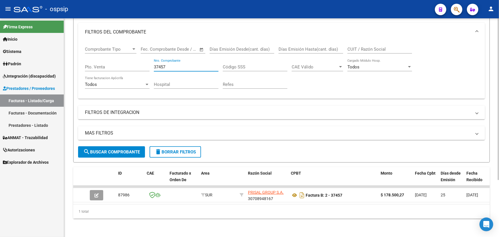
click at [161, 64] on input "37457" at bounding box center [186, 66] width 65 height 5
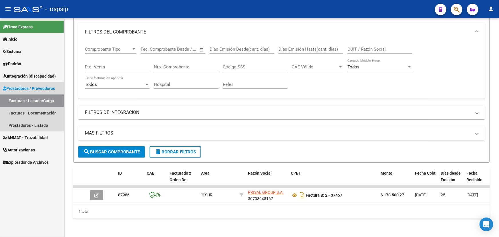
click at [32, 90] on span "Prestadores / Proveedores" at bounding box center [29, 88] width 52 height 6
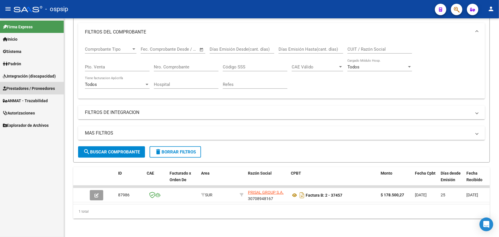
click at [32, 88] on span "Prestadores / Proveedores" at bounding box center [29, 88] width 52 height 6
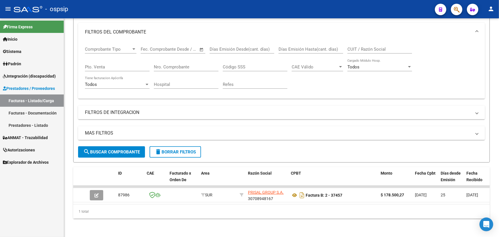
click at [34, 100] on link "Facturas - Listado/Carga" at bounding box center [32, 100] width 64 height 12
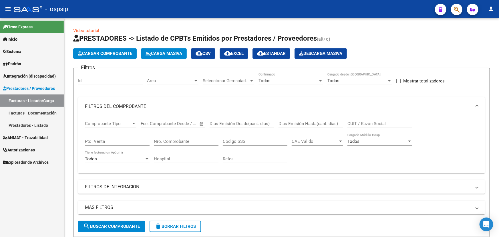
click at [33, 101] on link "Facturas - Listado/Carga" at bounding box center [32, 100] width 64 height 12
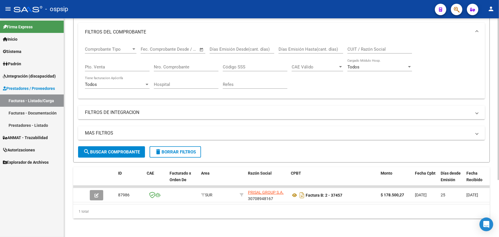
click at [165, 64] on input "Nro. Comprobante" at bounding box center [186, 66] width 65 height 5
click at [120, 150] on span "search Buscar Comprobante" at bounding box center [111, 151] width 57 height 5
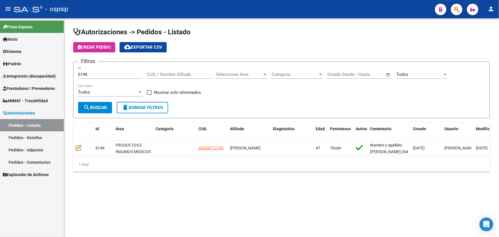
click at [209, 235] on mat-sidenav-content "Autorizaciones -> Pedidos - Listado Crear Pedido cloud_download Exportar CSV Fi…" at bounding box center [281, 127] width 435 height 218
click at [84, 74] on input "6146" at bounding box center [110, 74] width 65 height 5
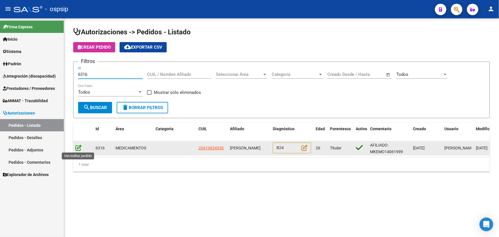
type input "6316"
click at [77, 146] on icon at bounding box center [78, 147] width 6 height 6
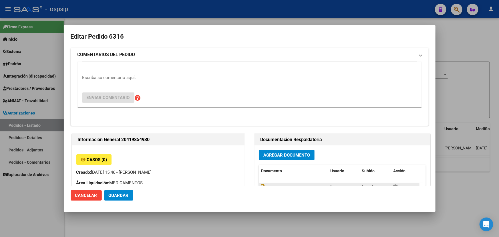
type input "Neuquen, CONFLUENCIA, [DEMOGRAPHIC_DATA][PERSON_NAME] 835"
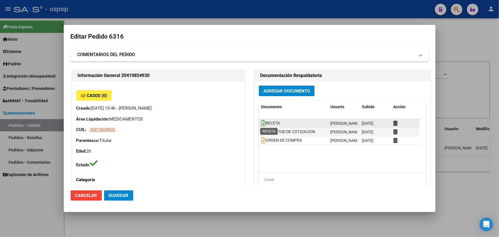
click at [261, 123] on icon at bounding box center [263, 123] width 5 height 6
click at [261, 122] on icon at bounding box center [263, 123] width 5 height 6
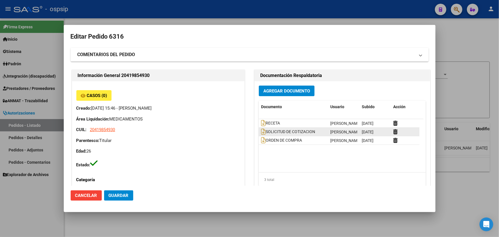
click at [366, 132] on span "[DATE]" at bounding box center [368, 132] width 12 height 5
click at [363, 123] on span "[DATE]" at bounding box center [368, 123] width 12 height 5
drag, startPoint x: 359, startPoint y: 123, endPoint x: 381, endPoint y: 122, distance: 22.0
click at [381, 122] on datatable-body-cell "[DATE]" at bounding box center [374, 123] width 31 height 8
drag, startPoint x: 359, startPoint y: 131, endPoint x: 381, endPoint y: 131, distance: 22.3
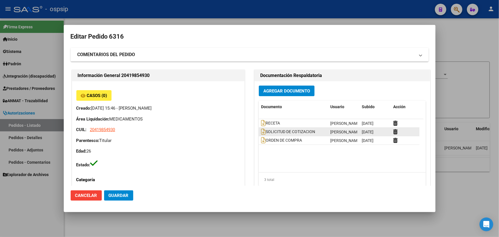
click at [381, 131] on datatable-body-cell "[DATE]" at bounding box center [374, 132] width 31 height 8
click at [359, 139] on datatable-body-cell "[DATE]" at bounding box center [374, 140] width 31 height 8
drag, startPoint x: 359, startPoint y: 140, endPoint x: 383, endPoint y: 143, distance: 23.3
click at [383, 143] on datatable-body-cell "[DATE]" at bounding box center [374, 140] width 31 height 8
click at [263, 140] on icon at bounding box center [263, 140] width 5 height 6
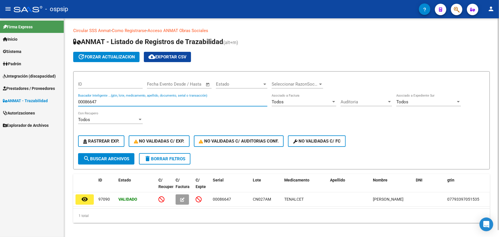
click at [92, 100] on input "00086647" at bounding box center [172, 101] width 189 height 5
paste input "10209166244051"
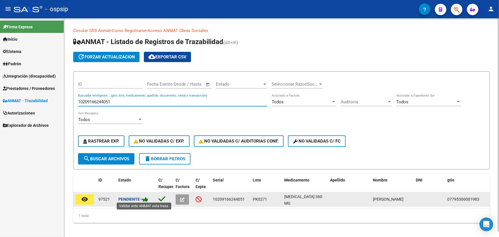
click at [148, 197] on icon at bounding box center [145, 198] width 5 height 5
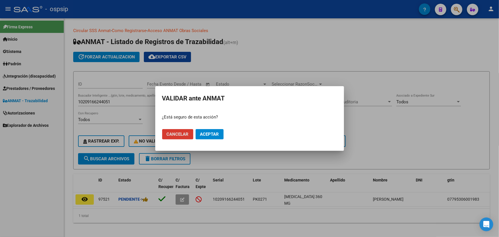
click at [212, 133] on span "Aceptar" at bounding box center [209, 134] width 19 height 5
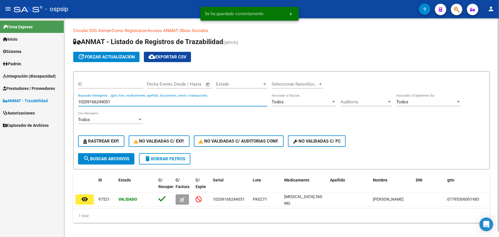
click at [93, 103] on input "10209166244051" at bounding box center [172, 101] width 189 height 5
paste input "6000329013"
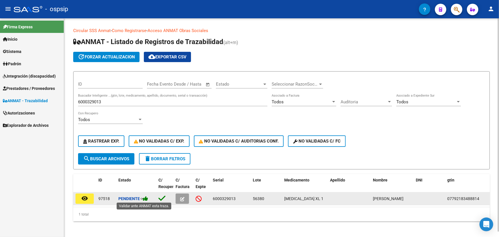
click at [148, 199] on icon at bounding box center [145, 198] width 5 height 5
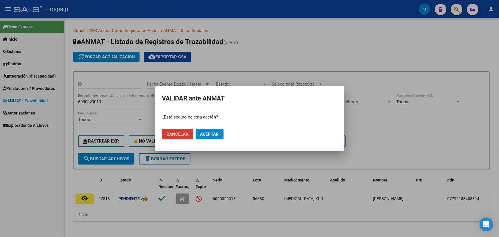
click at [210, 134] on span "Aceptar" at bounding box center [209, 134] width 19 height 5
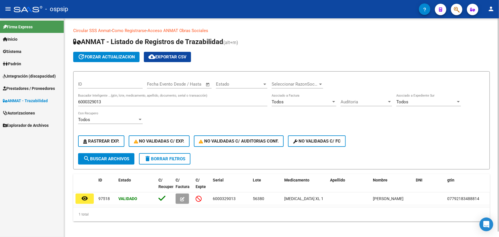
click at [99, 101] on input "6000329013" at bounding box center [172, 101] width 189 height 5
paste input "4"
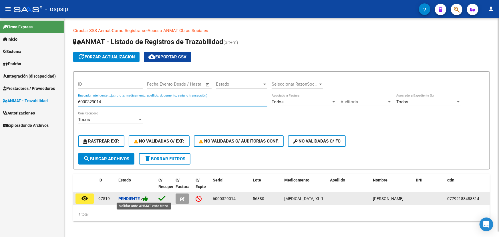
click at [148, 198] on icon at bounding box center [145, 198] width 5 height 5
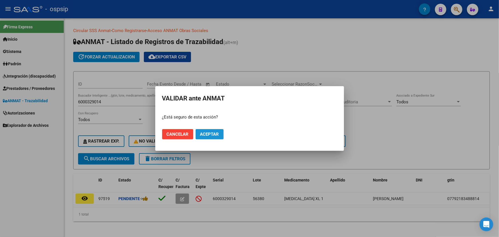
click at [210, 133] on span "Aceptar" at bounding box center [209, 134] width 19 height 5
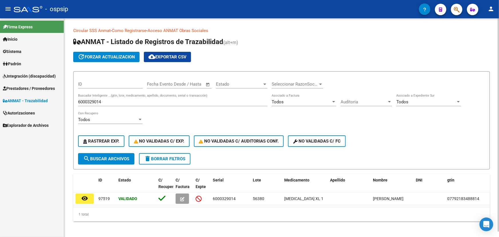
click at [98, 100] on input "6000329014" at bounding box center [172, 101] width 189 height 5
paste input "076190"
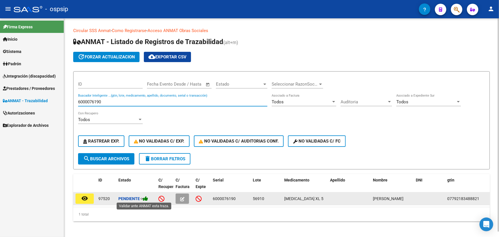
type input "6000076190"
click at [148, 198] on icon at bounding box center [145, 198] width 5 height 5
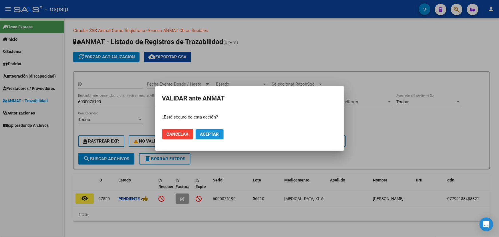
click at [214, 133] on span "Aceptar" at bounding box center [209, 134] width 19 height 5
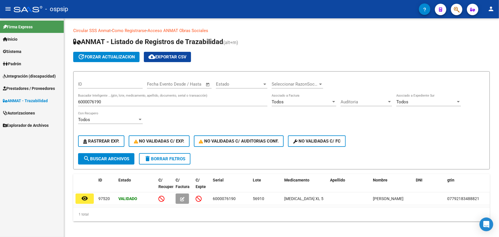
click at [489, 6] on mat-icon "person" at bounding box center [491, 8] width 7 height 7
click at [487, 36] on button "exit_to_app Salir" at bounding box center [479, 38] width 35 height 14
